Goal: Find contact information: Find contact information

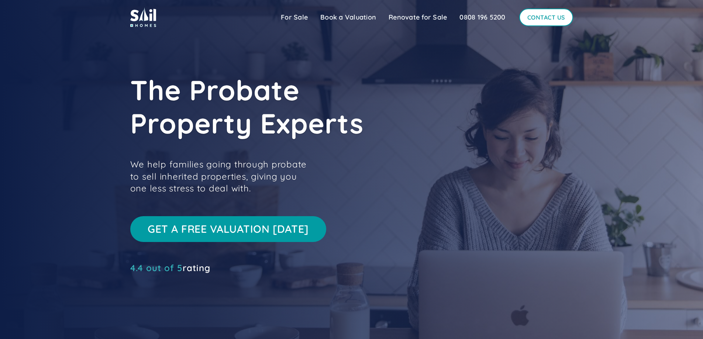
click at [527, 18] on link "Contact Us" at bounding box center [546, 17] width 54 height 18
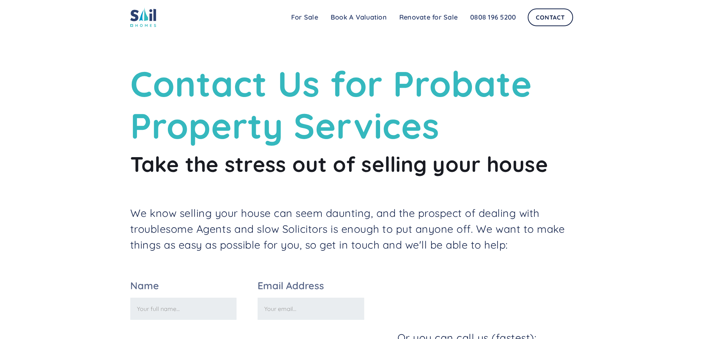
click at [144, 19] on img at bounding box center [143, 17] width 26 height 20
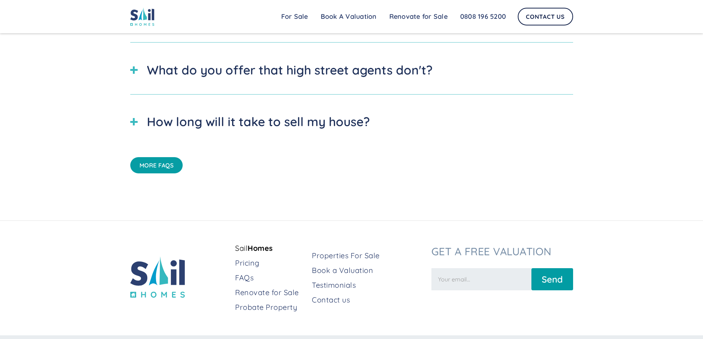
scroll to position [2656, 0]
